Goal: Transaction & Acquisition: Obtain resource

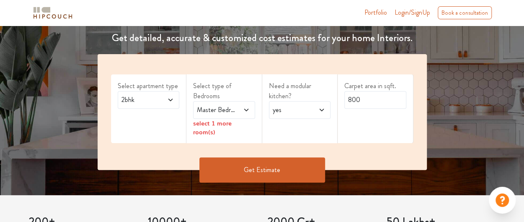
scroll to position [124, 0]
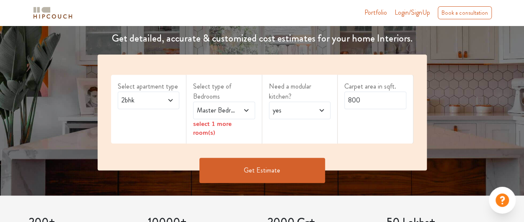
click at [165, 95] on span at bounding box center [166, 100] width 13 height 10
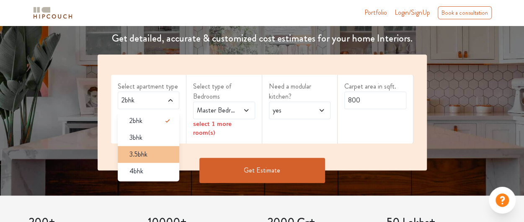
click at [161, 156] on div "3.5bhk" at bounding box center [151, 154] width 57 height 10
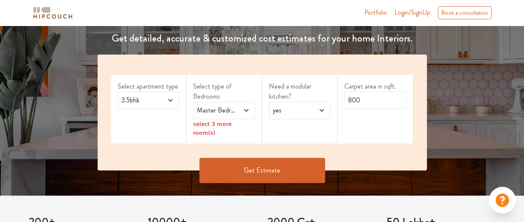
click at [170, 98] on icon at bounding box center [170, 100] width 7 height 7
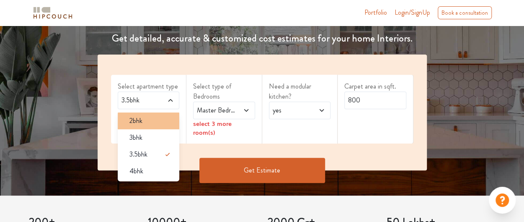
click at [146, 120] on div "2bhk" at bounding box center [151, 121] width 57 height 10
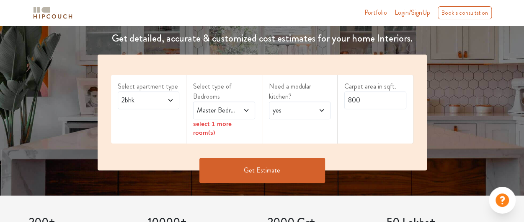
click at [212, 112] on span "Master Bedroom" at bounding box center [215, 110] width 41 height 10
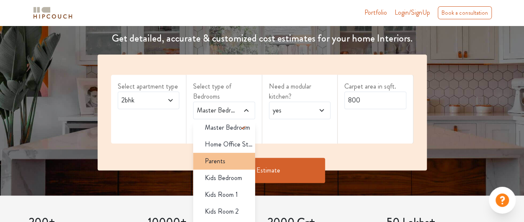
scroll to position [0, 0]
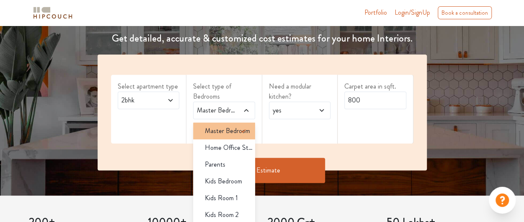
click at [229, 131] on span "Master Bedroom" at bounding box center [227, 131] width 45 height 10
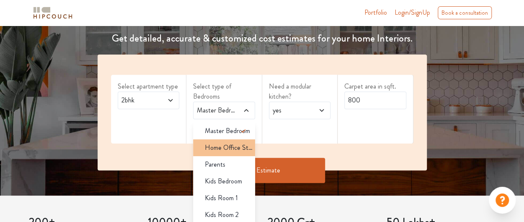
click at [230, 152] on li "Home Office Study" at bounding box center [224, 147] width 62 height 17
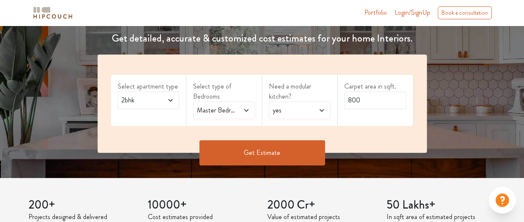
click at [250, 110] on div "Master Bedroom,Home Office Study" at bounding box center [224, 110] width 62 height 18
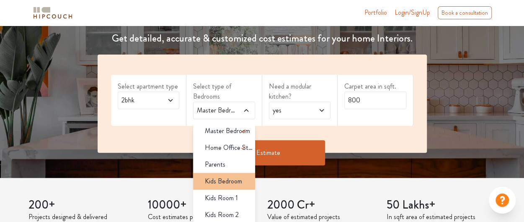
click at [227, 176] on span "Kids Bedroom" at bounding box center [223, 181] width 37 height 10
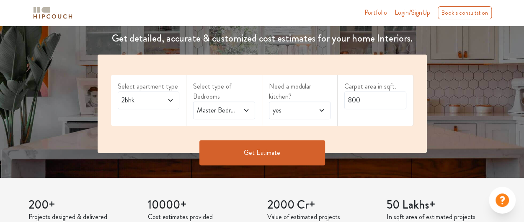
click at [247, 110] on icon at bounding box center [246, 110] width 4 height 3
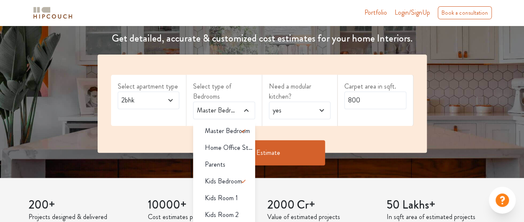
click at [307, 123] on div "Need a modular kitchen? yes" at bounding box center [300, 100] width 76 height 51
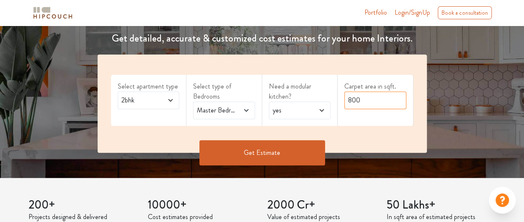
click at [360, 103] on input "800" at bounding box center [375, 100] width 62 height 18
click at [276, 154] on button "Get Estimate" at bounding box center [262, 152] width 126 height 25
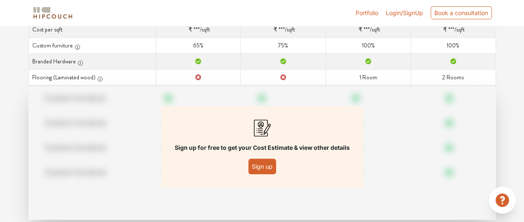
scroll to position [165, 0]
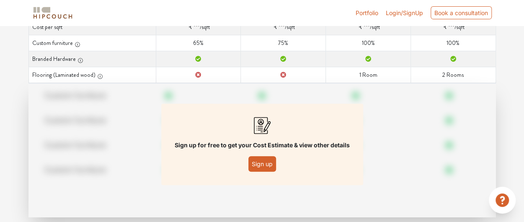
click at [260, 162] on button "Sign up" at bounding box center [262, 163] width 28 height 15
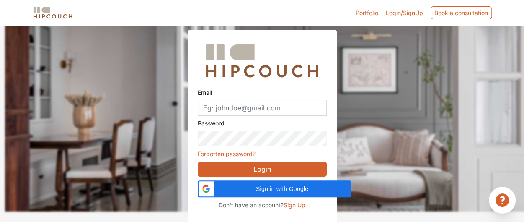
scroll to position [35, 0]
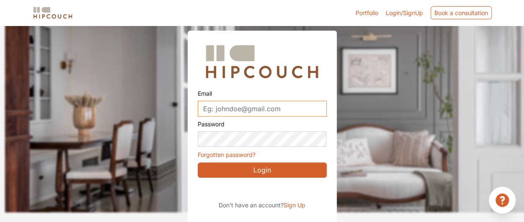
click at [258, 110] on input "Email" at bounding box center [262, 109] width 129 height 16
paste input "nikake2833@ekuali.com"
type input "nikake2833@ekuali.com"
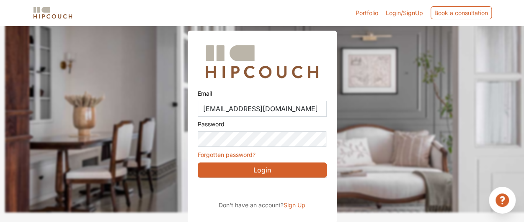
click at [297, 205] on span "Sign Up" at bounding box center [295, 204] width 22 height 7
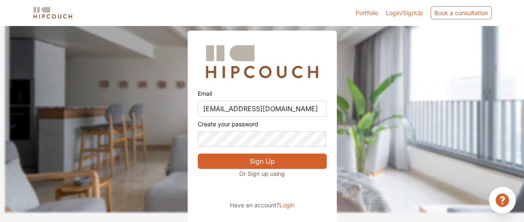
click at [264, 162] on button "Sign Up" at bounding box center [262, 160] width 129 height 15
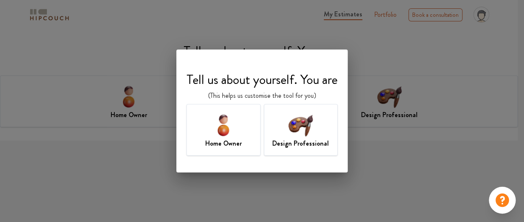
click at [313, 136] on img at bounding box center [300, 124] width 27 height 27
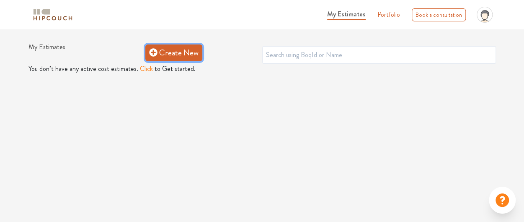
click at [171, 57] on link "Create New" at bounding box center [173, 52] width 57 height 17
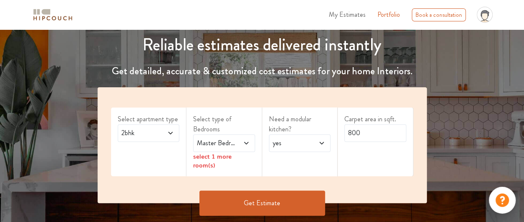
scroll to position [98, 0]
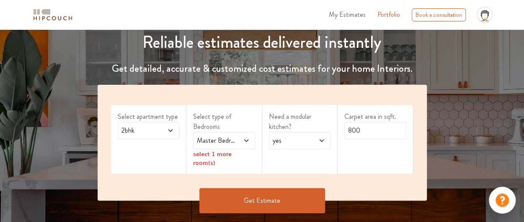
click at [246, 141] on icon at bounding box center [246, 140] width 4 height 3
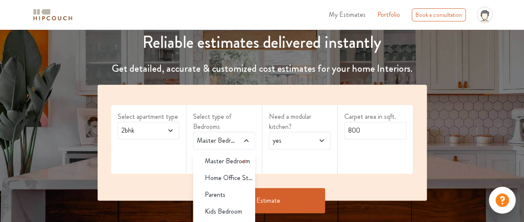
scroll to position [107, 0]
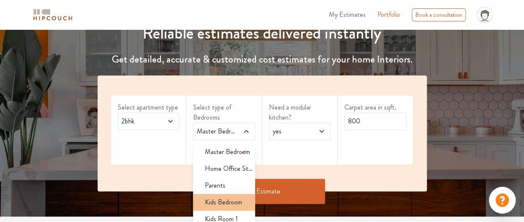
click at [230, 198] on span "Kids Bedroom" at bounding box center [223, 202] width 37 height 10
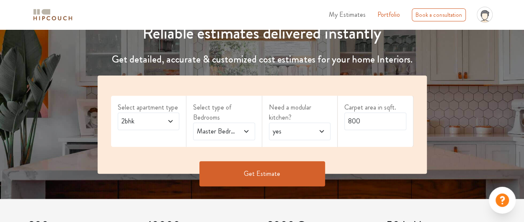
click at [306, 173] on button "Get Estimate" at bounding box center [262, 173] width 126 height 25
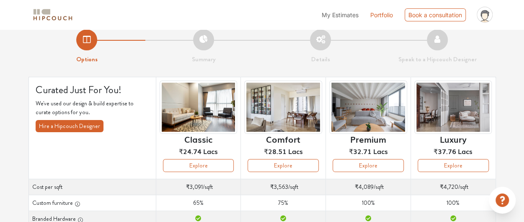
scroll to position [8, 0]
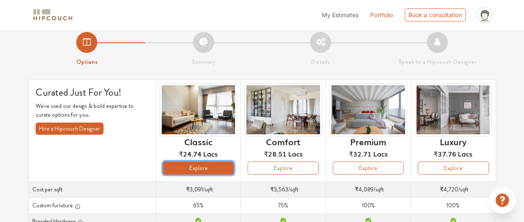
click at [201, 164] on button "Explore" at bounding box center [198, 167] width 71 height 13
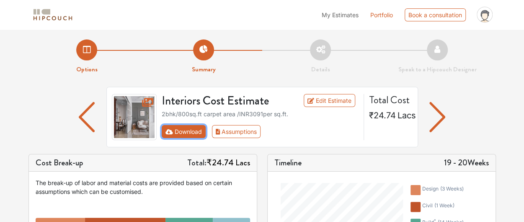
click at [193, 134] on button "Download" at bounding box center [184, 131] width 44 height 13
click at [187, 133] on button "Download" at bounding box center [184, 131] width 44 height 13
click at [192, 128] on button "Download" at bounding box center [184, 131] width 44 height 13
click at [434, 112] on img "button" at bounding box center [437, 117] width 16 height 30
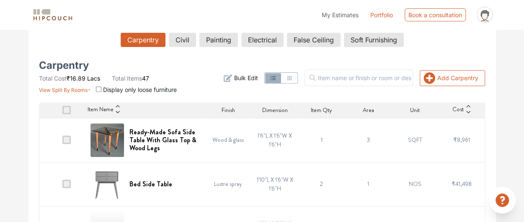
scroll to position [149, 0]
click at [186, 36] on button "Civil" at bounding box center [182, 40] width 26 height 14
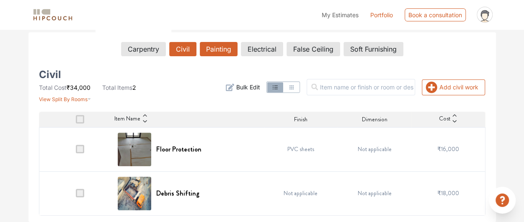
scroll to position [139, 0]
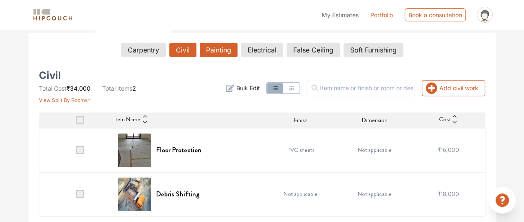
click at [219, 36] on div "Carpentry Civil Painting Electrical False Ceiling Soft Furnishing Civil Total C…" at bounding box center [262, 127] width 459 height 189
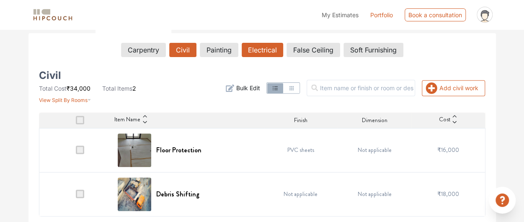
click at [248, 49] on button "Electrical" at bounding box center [262, 50] width 41 height 14
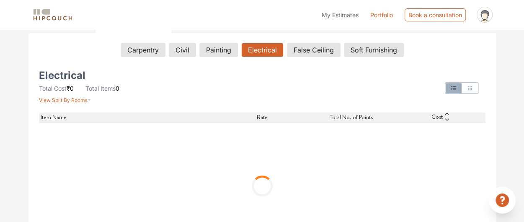
scroll to position [90, 0]
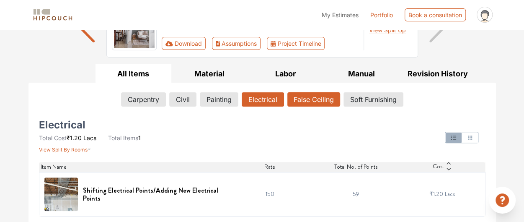
click at [299, 96] on button "False Ceiling" at bounding box center [313, 99] width 53 height 14
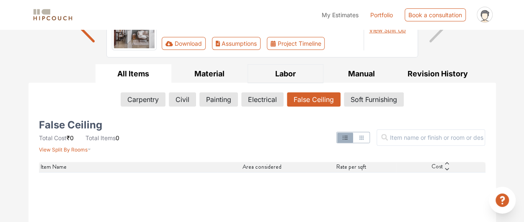
click at [293, 81] on button "Labor" at bounding box center [286, 73] width 76 height 19
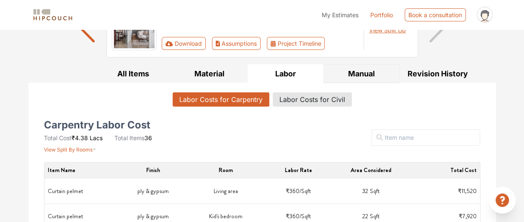
click at [357, 78] on button "Manual" at bounding box center [361, 73] width 76 height 19
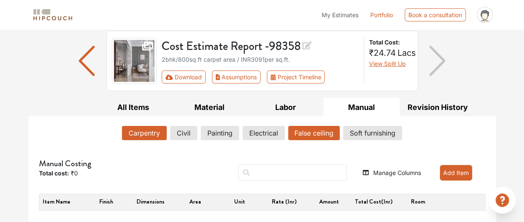
click at [316, 133] on button "False ceiling" at bounding box center [314, 133] width 52 height 14
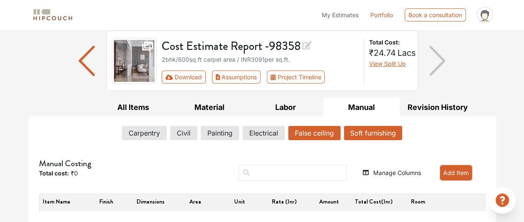
click at [369, 134] on button "Soft furnishing" at bounding box center [373, 133] width 58 height 14
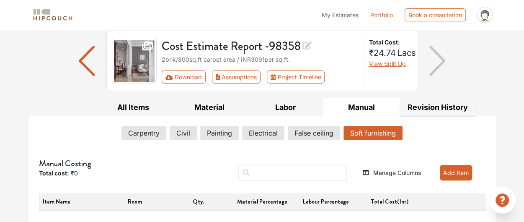
click at [421, 114] on button "Revision History" at bounding box center [438, 107] width 76 height 19
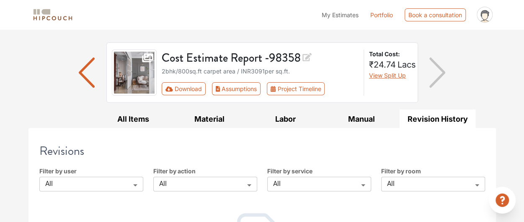
scroll to position [42, 0]
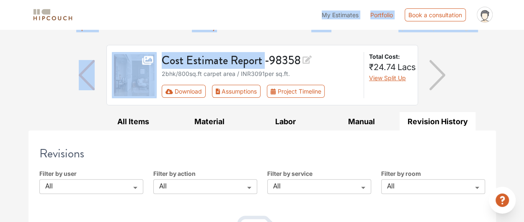
drag, startPoint x: 265, startPoint y: 44, endPoint x: 284, endPoint y: 27, distance: 24.9
click at [284, 27] on div "My Estimates Portfolio Book a consultation profile pic Upload Boq Logout Option…" at bounding box center [262, 133] width 524 height 351
click at [156, 13] on div "My Estimates Portfolio Book a consultation profile pic Upload Boq Logout" at bounding box center [288, 14] width 416 height 23
